Goal: Task Accomplishment & Management: Use online tool/utility

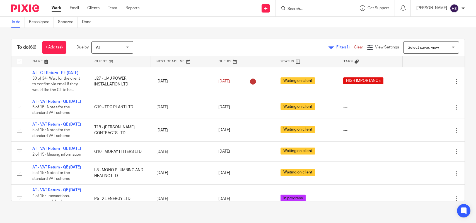
click at [55, 6] on link "Work" at bounding box center [57, 8] width 10 height 6
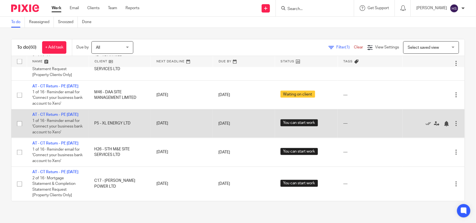
scroll to position [1724, 0]
drag, startPoint x: 143, startPoint y: 142, endPoint x: 202, endPoint y: 118, distance: 63.8
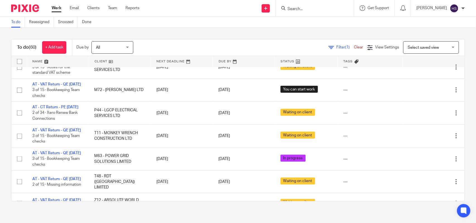
scroll to position [0, 0]
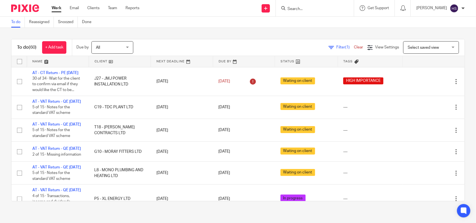
drag, startPoint x: 206, startPoint y: 121, endPoint x: 202, endPoint y: 40, distance: 81.0
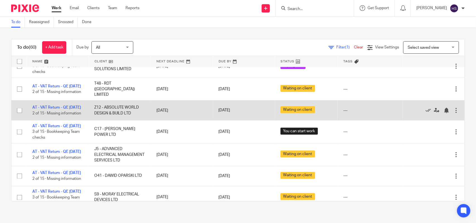
scroll to position [442, 0]
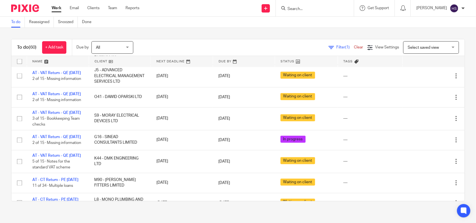
drag, startPoint x: 134, startPoint y: 185, endPoint x: 146, endPoint y: 131, distance: 55.6
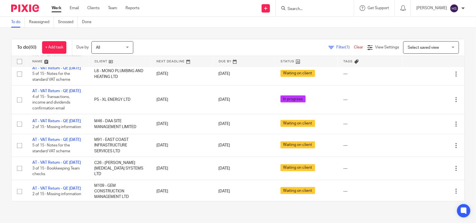
scroll to position [0, 0]
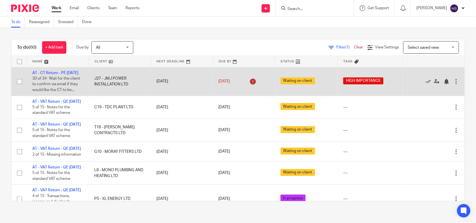
drag, startPoint x: 170, startPoint y: 156, endPoint x: 188, endPoint y: 70, distance: 88.6
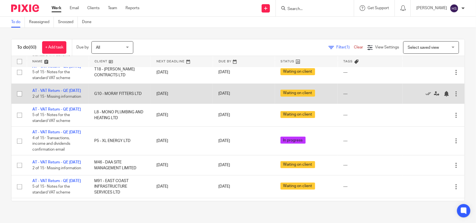
scroll to position [81, 0]
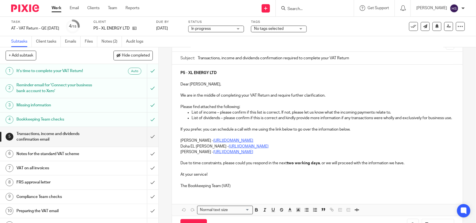
scroll to position [58, 0]
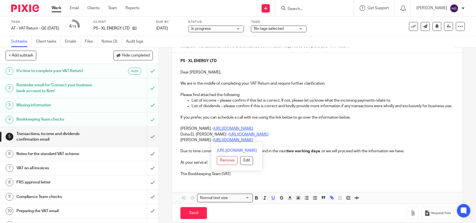
drag, startPoint x: 180, startPoint y: 134, endPoint x: 300, endPoint y: 138, distance: 120.3
click at [300, 140] on div "P5 - XL ENERGY LTD Dear Sean, We are in the middle of completing your VAT Retur…" at bounding box center [317, 117] width 290 height 129
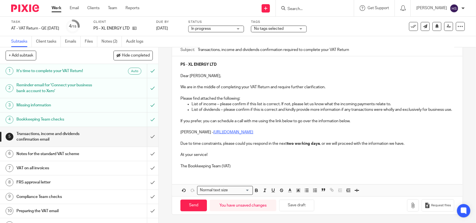
scroll to position [61, 0]
click at [244, 166] on p "The Bookkeeping Team (VAT)" at bounding box center [317, 167] width 274 height 6
click at [303, 206] on button "Save draft" at bounding box center [296, 206] width 35 height 12
click at [99, 41] on ul "Subtasks Client tasks Emails Files Notes (2) Audit logs" at bounding box center [81, 41] width 141 height 11
click at [109, 36] on div "Task AT - VAT Return - QE 31-08-2025 Save AT - VAT Return - QE 31-08-2025 4 /15…" at bounding box center [238, 27] width 476 height 20
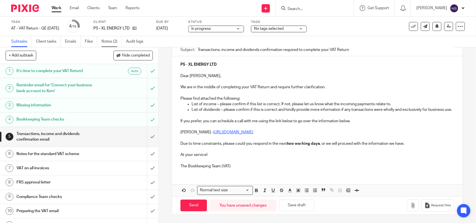
click at [110, 37] on link "Notes (2)" at bounding box center [112, 41] width 20 height 11
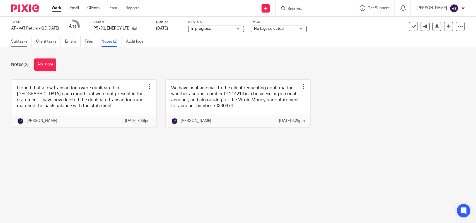
click at [21, 42] on link "Subtasks" at bounding box center [21, 41] width 21 height 11
